Goal: Task Accomplishment & Management: Use online tool/utility

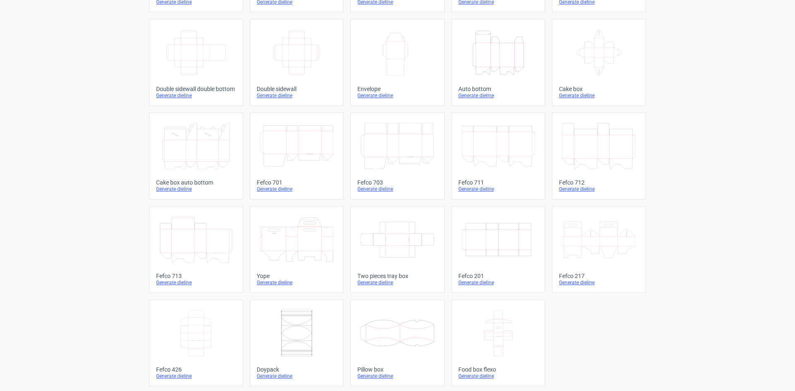
scroll to position [126, 0]
click at [188, 339] on icon at bounding box center [195, 331] width 73 height 46
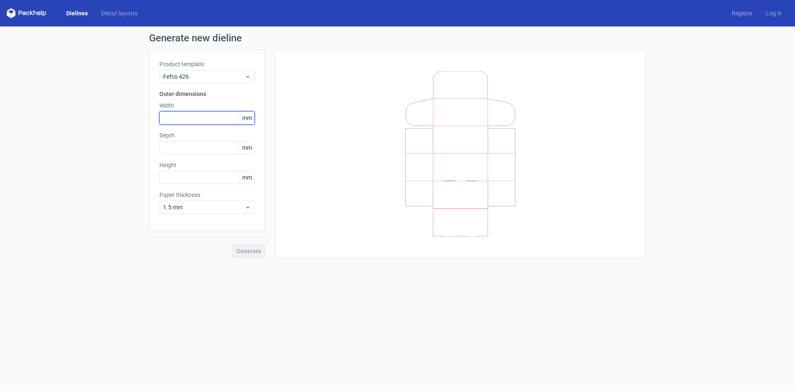
click at [196, 116] on input "text" at bounding box center [206, 117] width 95 height 13
type input "170"
type input "175"
type input "40"
click at [233, 245] on button "Generate" at bounding box center [249, 251] width 32 height 13
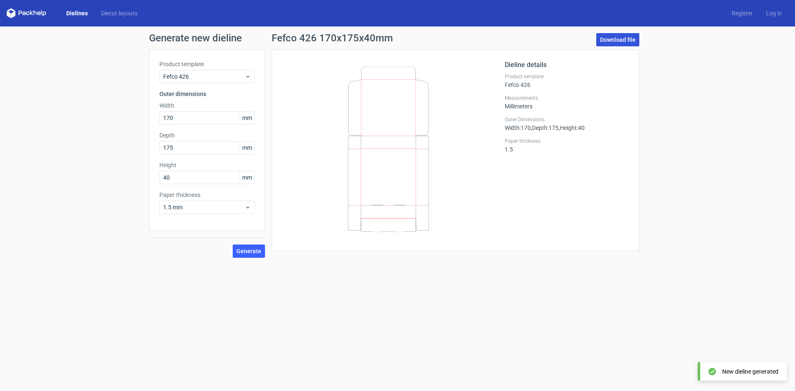
click at [628, 39] on link "Download file" at bounding box center [617, 39] width 43 height 13
click at [177, 205] on span "1.5 mm" at bounding box center [204, 207] width 82 height 8
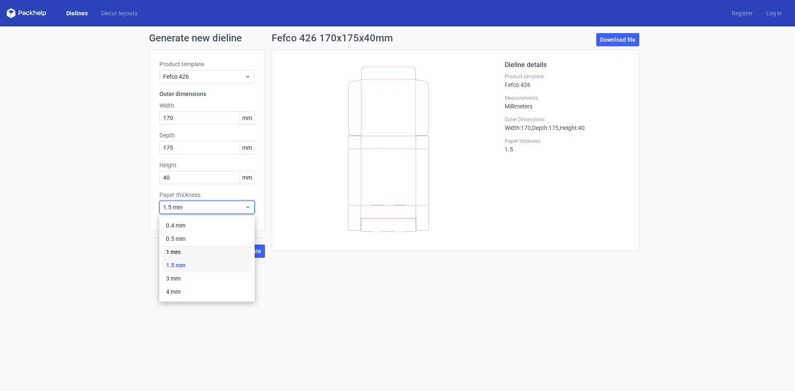
click at [178, 249] on div "1 mm" at bounding box center [207, 252] width 89 height 13
click at [183, 212] on div "1 mm" at bounding box center [206, 207] width 95 height 13
click at [183, 224] on div "0.4 mm" at bounding box center [207, 225] width 89 height 13
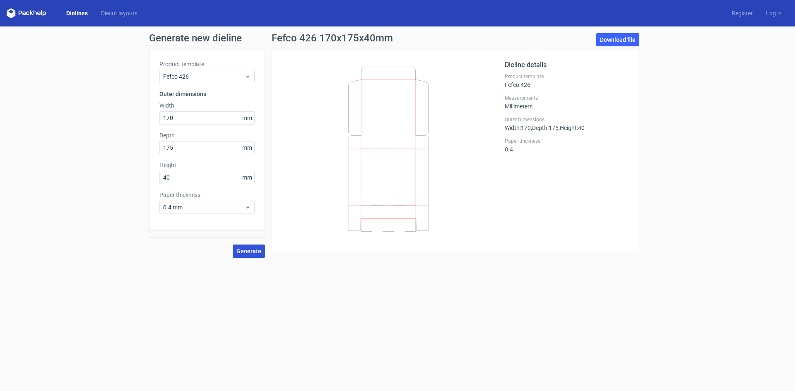
click at [242, 253] on span "Generate" at bounding box center [249, 252] width 25 height 6
click at [233, 245] on button "Generate" at bounding box center [249, 251] width 32 height 13
click at [614, 32] on div "Generate new dieline Product template Fefco 426 Outer dimensions Width 170 mm D…" at bounding box center [397, 146] width 795 height 238
click at [618, 38] on link "Download file" at bounding box center [617, 39] width 43 height 13
click at [178, 116] on input "170" at bounding box center [206, 117] width 95 height 13
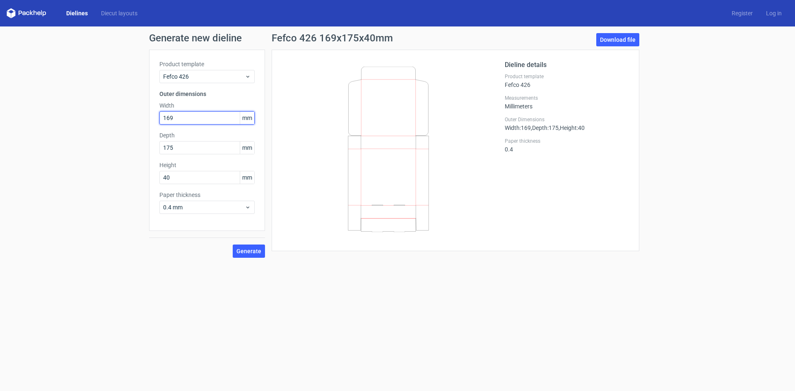
type input "169"
type input "174"
type input "39"
click at [251, 251] on span "Generate" at bounding box center [249, 252] width 25 height 6
click at [620, 43] on link "Download file" at bounding box center [617, 39] width 43 height 13
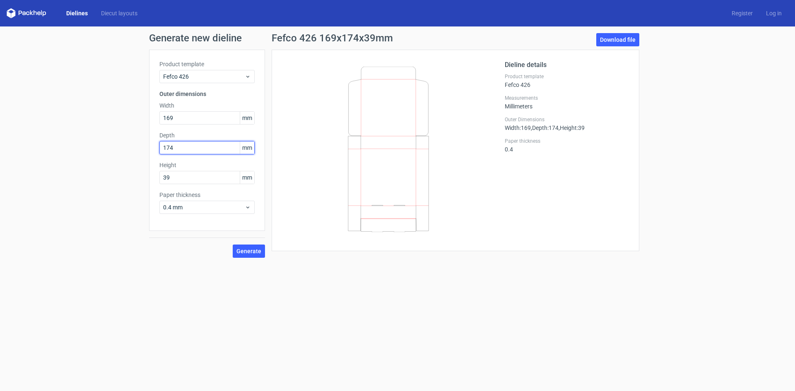
click at [176, 150] on input "174" at bounding box center [206, 147] width 95 height 13
click at [165, 117] on input "169" at bounding box center [206, 117] width 95 height 13
click at [233, 245] on button "Generate" at bounding box center [249, 251] width 32 height 13
click at [174, 117] on input "168" at bounding box center [206, 117] width 95 height 13
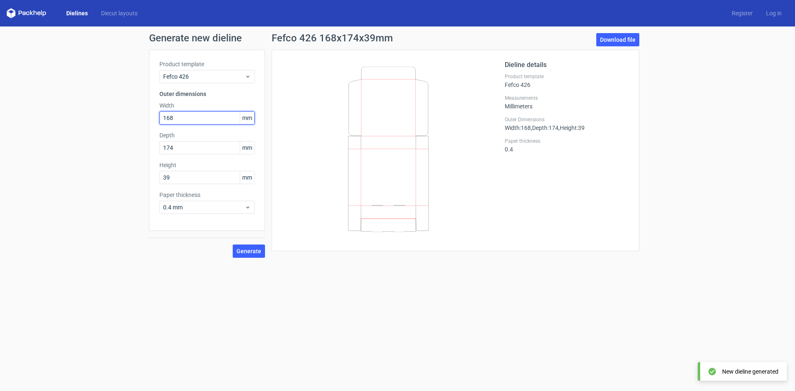
click at [174, 117] on input "168" at bounding box center [206, 117] width 95 height 13
type input "169"
click at [233, 245] on button "Generate" at bounding box center [249, 251] width 32 height 13
click at [183, 156] on div "Product template Fefco 426 Outer dimensions Width 169 mm Depth 174 mm Height 39…" at bounding box center [207, 140] width 116 height 181
click at [179, 148] on input "174" at bounding box center [206, 147] width 95 height 13
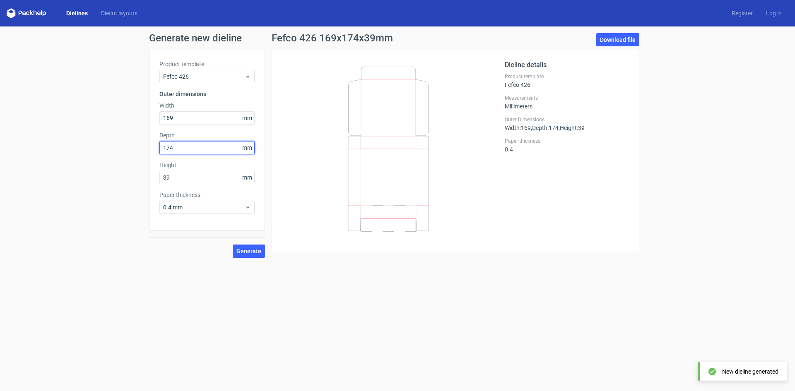
click at [179, 148] on input "174" at bounding box center [206, 147] width 95 height 13
type input "173"
click at [233, 245] on button "Generate" at bounding box center [249, 251] width 32 height 13
click at [252, 249] on span "Generate" at bounding box center [249, 252] width 25 height 6
click at [625, 46] on link "Download file" at bounding box center [617, 39] width 43 height 13
